Goal: Task Accomplishment & Management: Complete application form

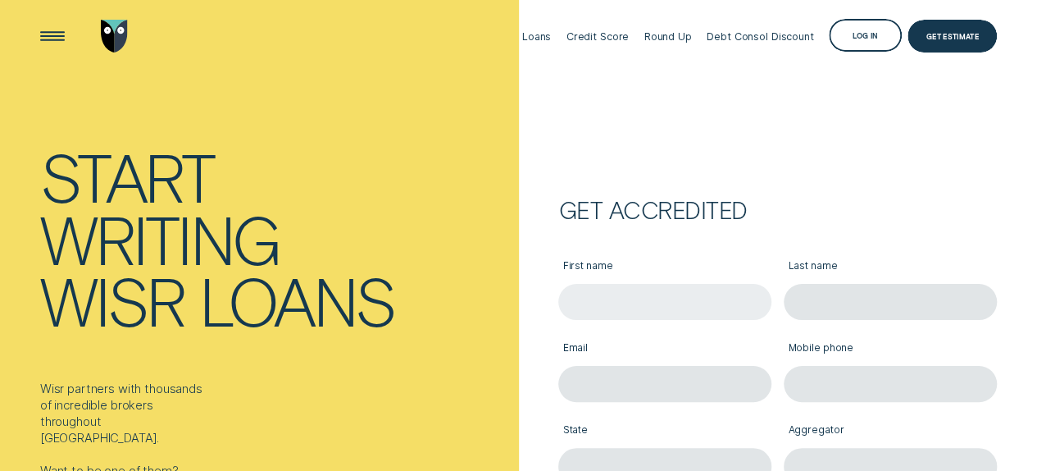
click at [596, 296] on input "First name" at bounding box center [664, 302] width 213 height 36
type input "Amit"
type input "[PERSON_NAME]"
type input "0419509809"
type input "[GEOGRAPHIC_DATA]"
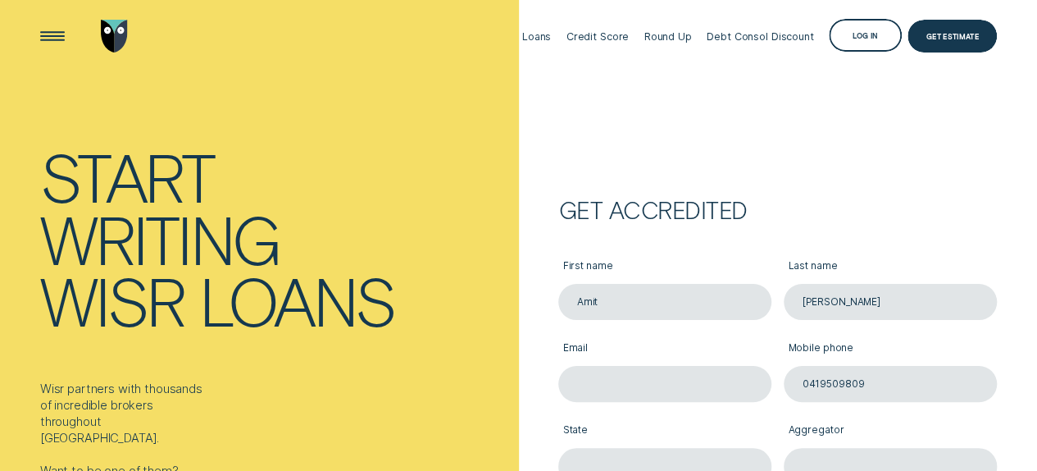
type input "2074"
click at [631, 381] on input "Email" at bounding box center [664, 384] width 213 height 36
type input "[EMAIL_ADDRESS][DOMAIN_NAME]"
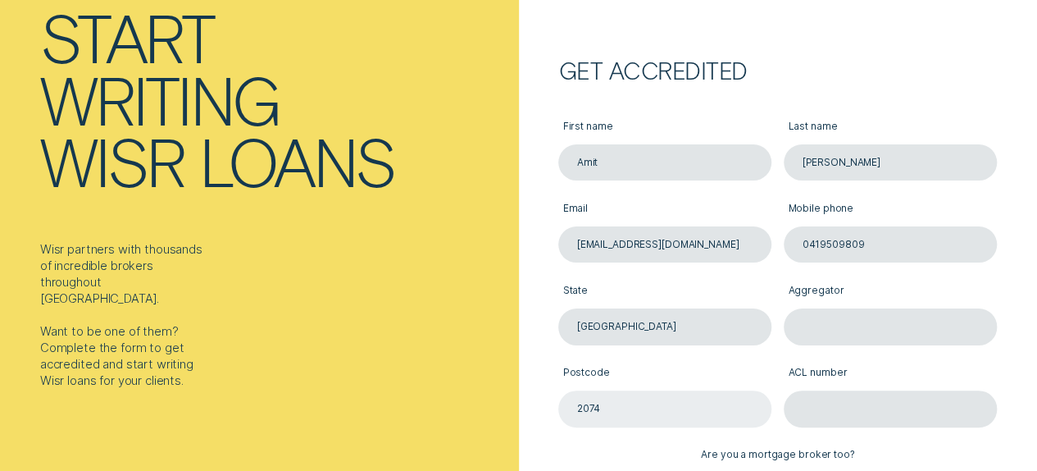
scroll to position [164, 0]
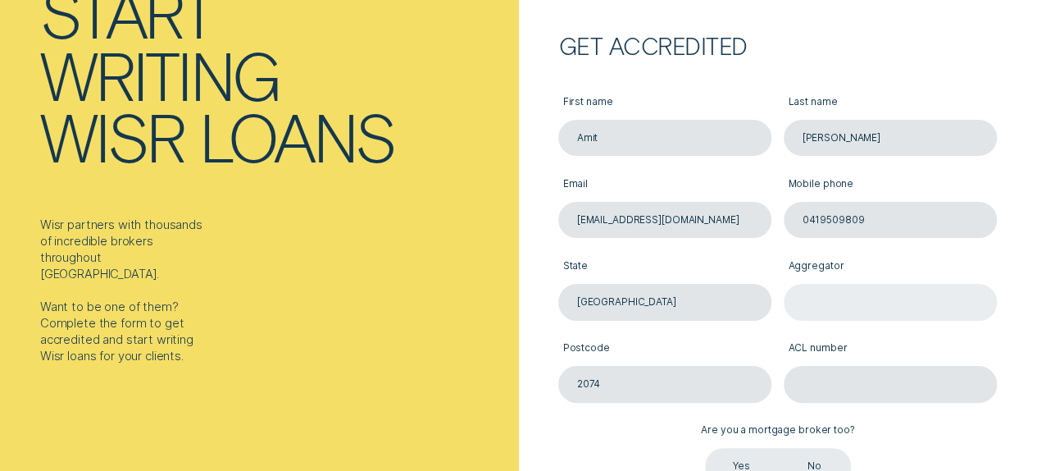
click at [831, 298] on input "Aggregator" at bounding box center [890, 302] width 213 height 36
type input "OutSource"
click at [900, 348] on label "ACL number" at bounding box center [890, 349] width 213 height 34
click at [900, 366] on input "ACL number" at bounding box center [890, 384] width 213 height 36
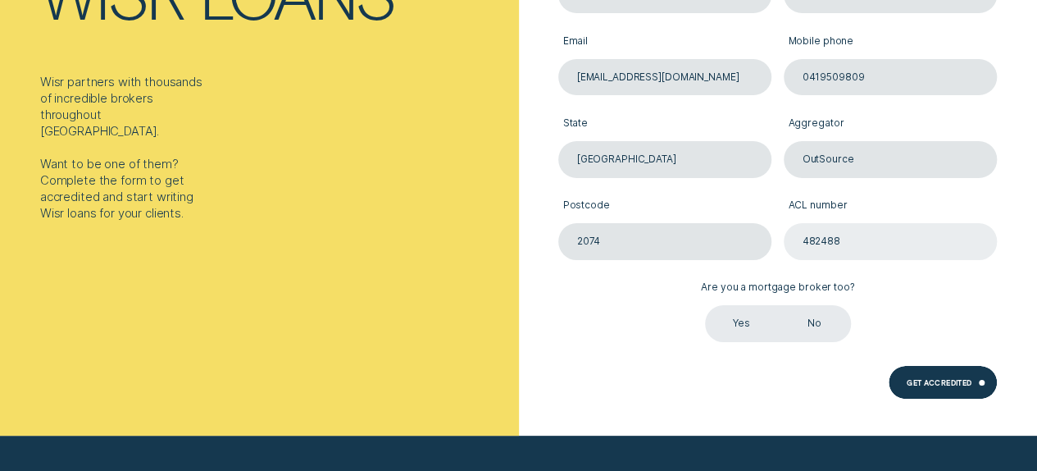
scroll to position [328, 0]
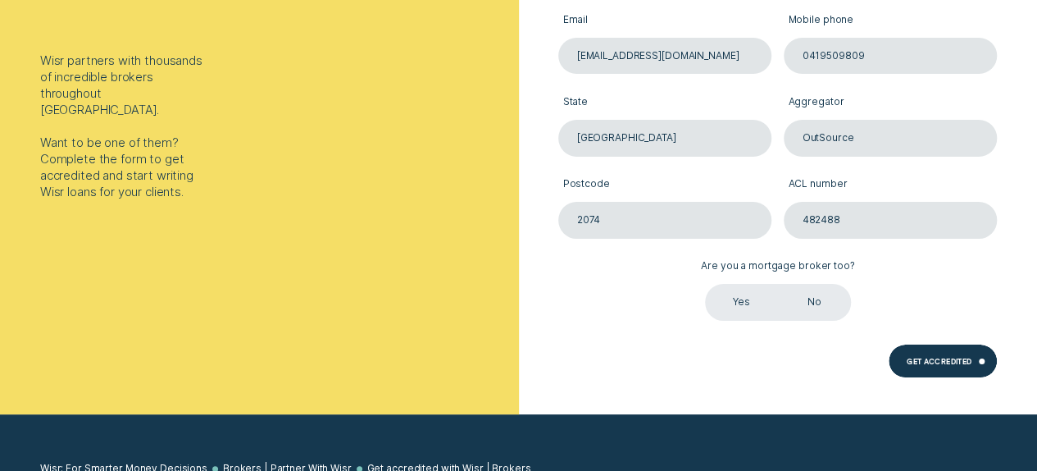
type input "482488"
click at [745, 303] on label "Yes" at bounding box center [741, 302] width 73 height 36
click at [705, 284] on input "Yes" at bounding box center [705, 284] width 0 height 0
click at [932, 359] on div "Get Accredited" at bounding box center [939, 362] width 65 height 7
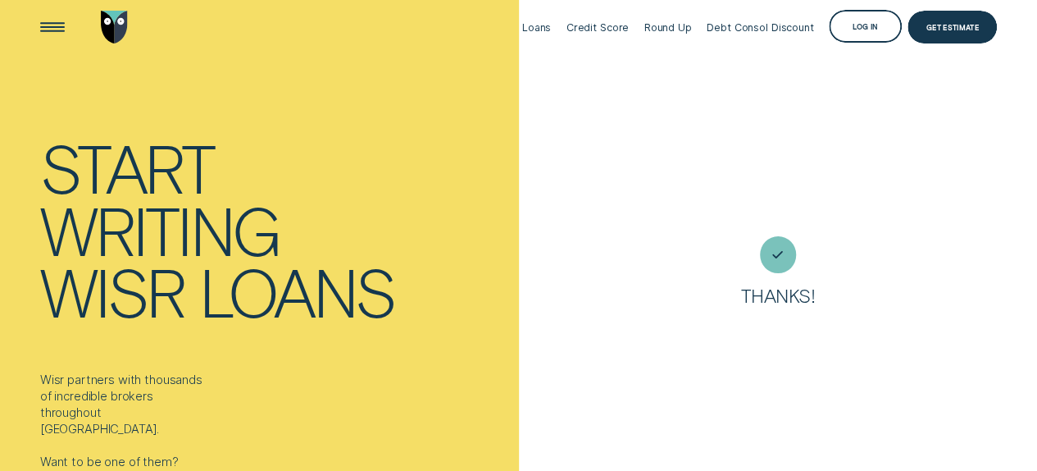
scroll to position [0, 0]
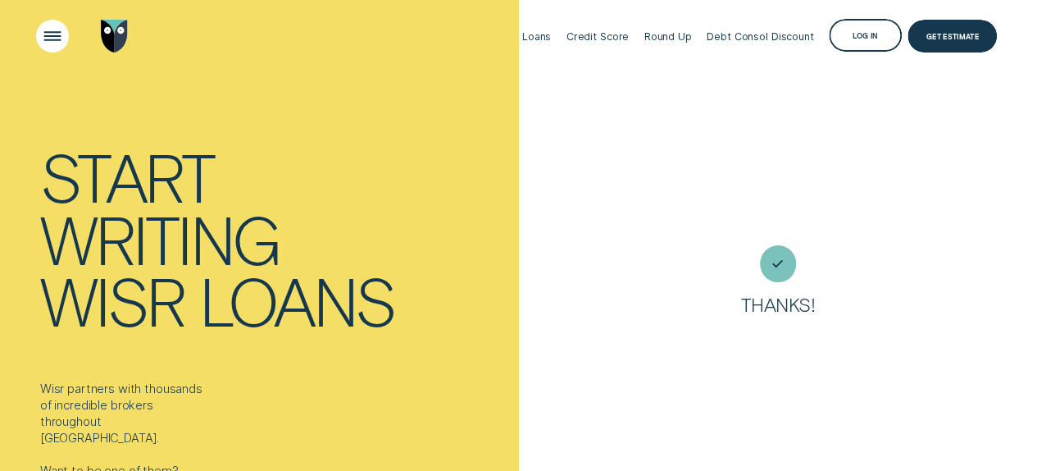
click at [51, 39] on div "Open Menu" at bounding box center [52, 36] width 47 height 47
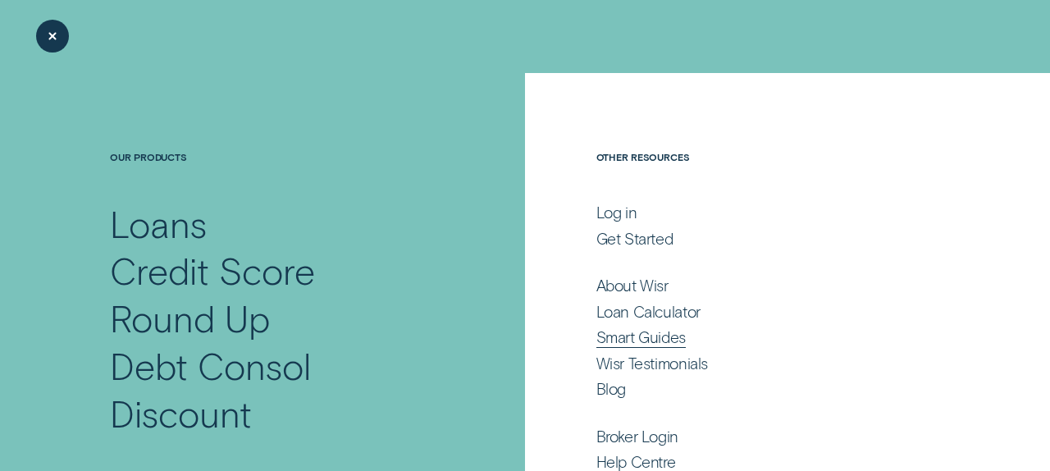
click at [646, 340] on div "Smart Guides" at bounding box center [640, 337] width 89 height 20
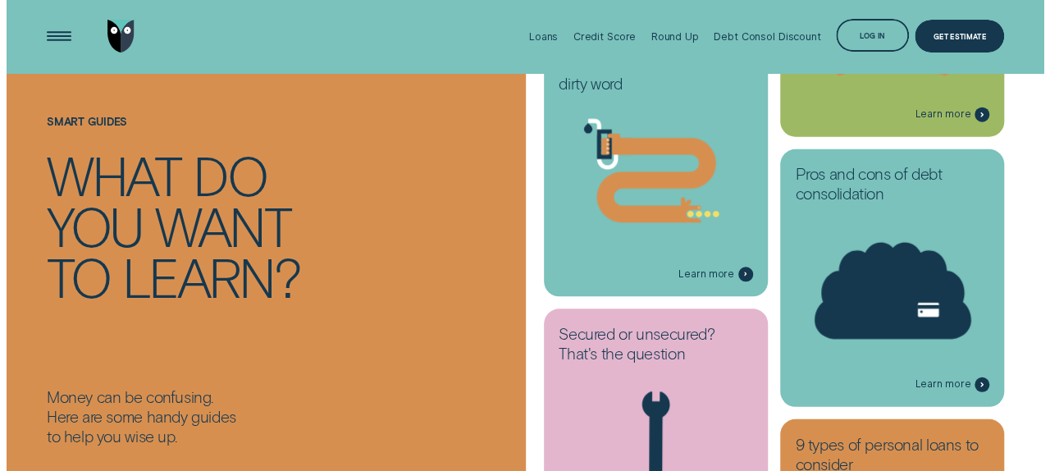
scroll to position [656, 0]
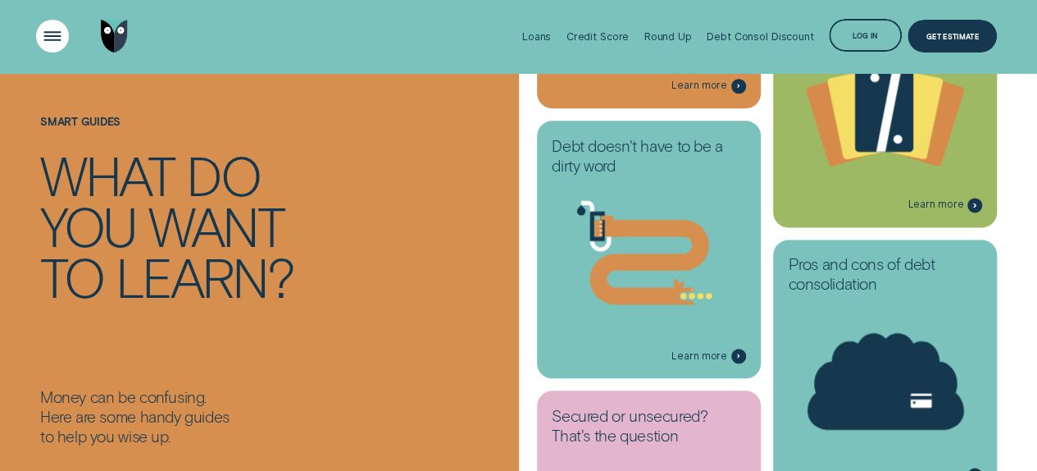
click at [49, 37] on div "Open Menu" at bounding box center [52, 36] width 47 height 47
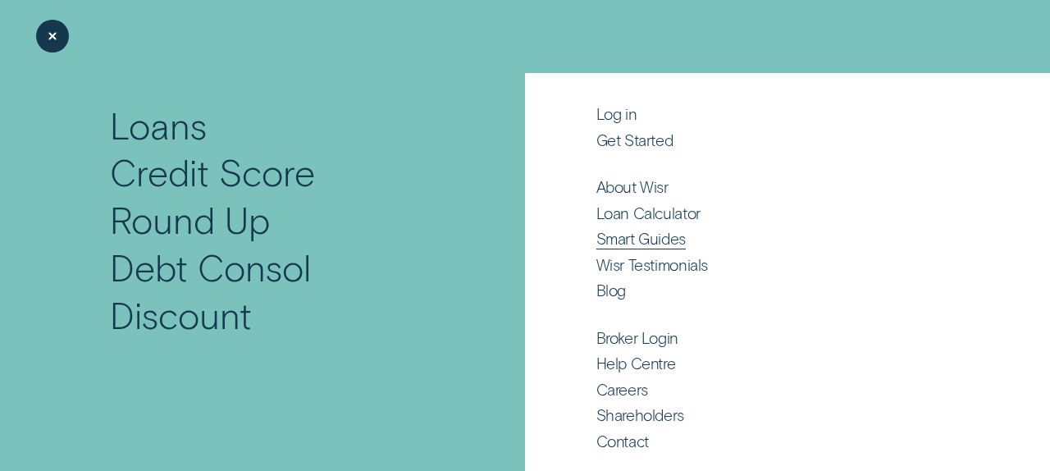
scroll to position [99, 0]
click at [639, 339] on div "Broker Login" at bounding box center [637, 337] width 82 height 20
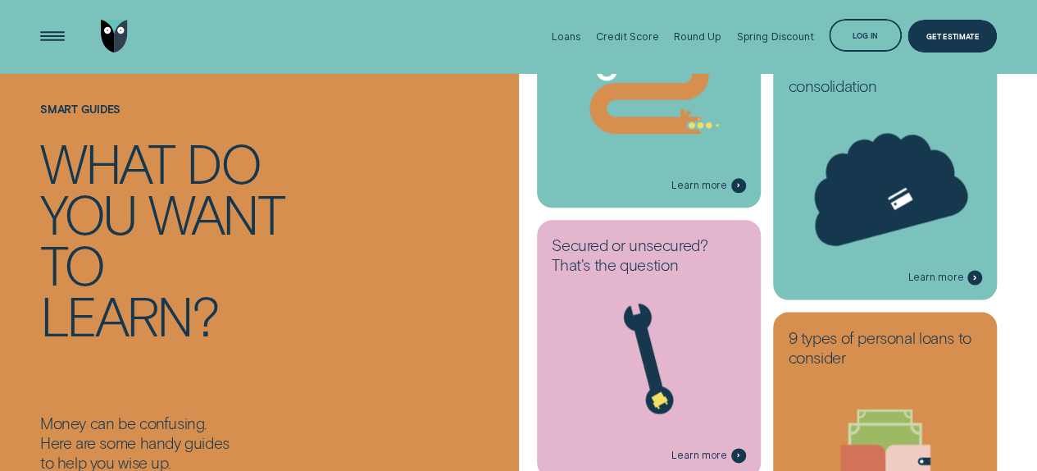
scroll to position [820, 0]
